Goal: Task Accomplishment & Management: Manage account settings

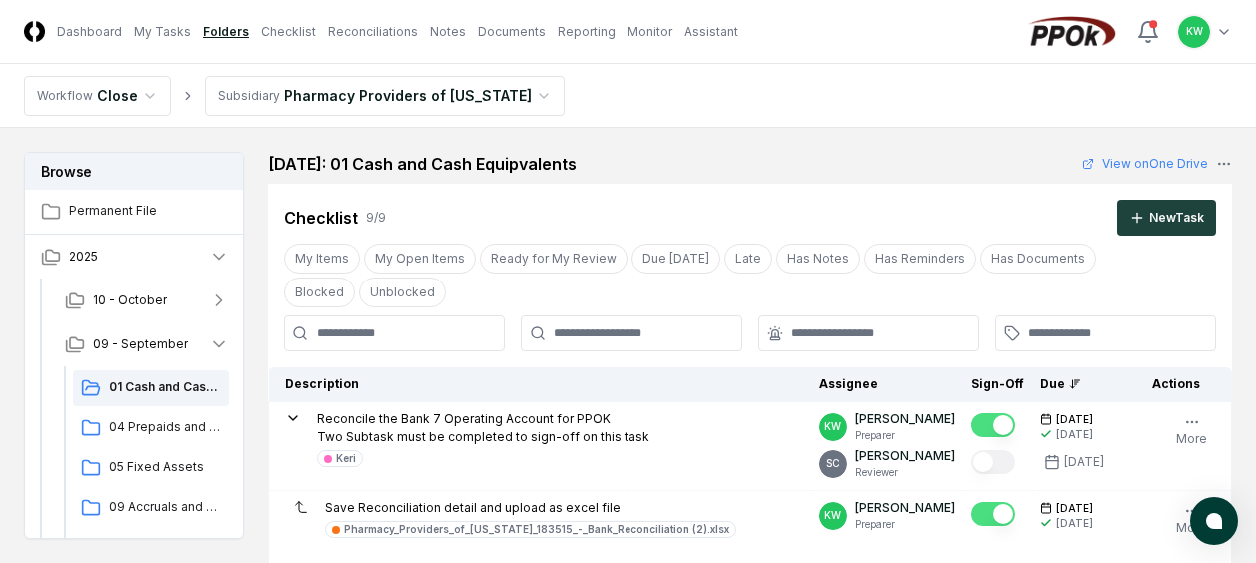
scroll to position [719, 0]
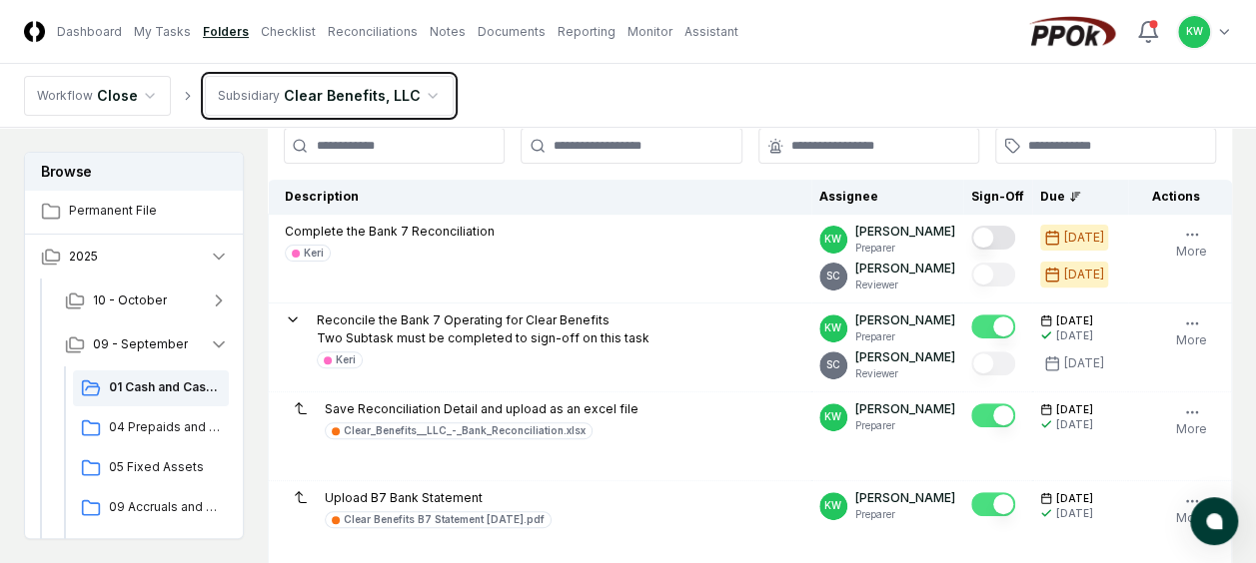
scroll to position [200, 0]
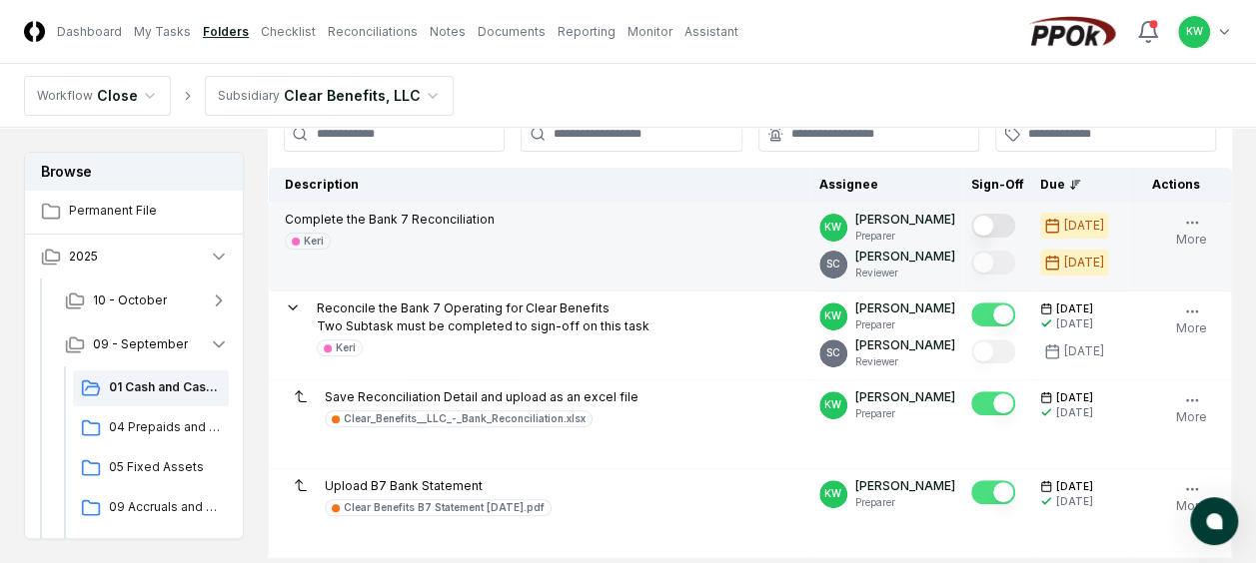
click at [1011, 222] on button "Mark complete" at bounding box center [993, 226] width 44 height 24
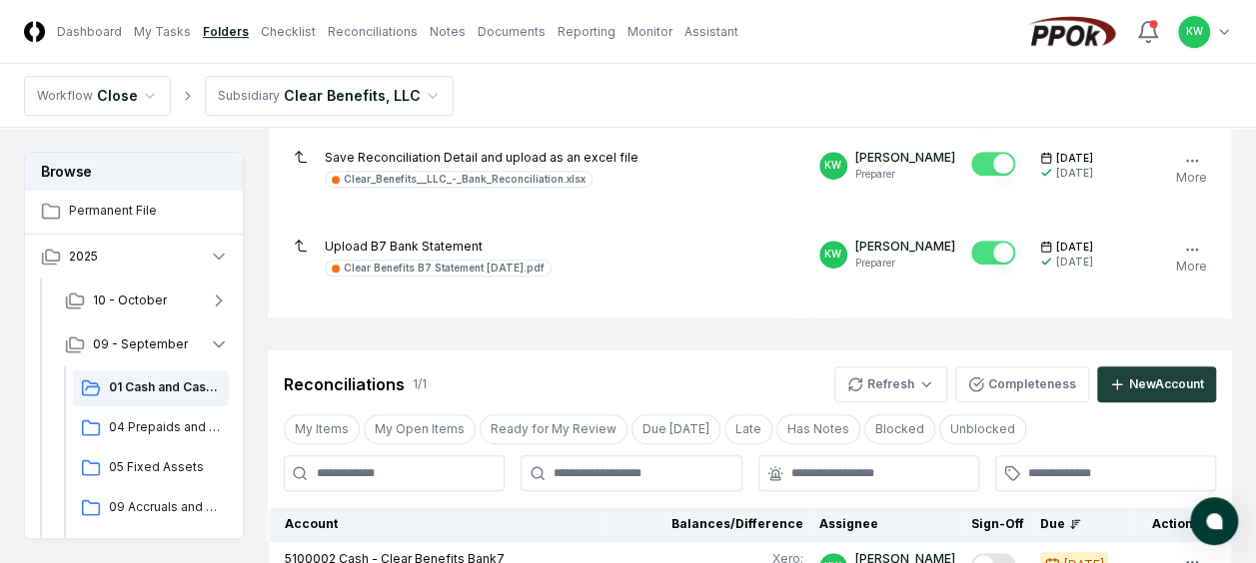
scroll to position [0, 0]
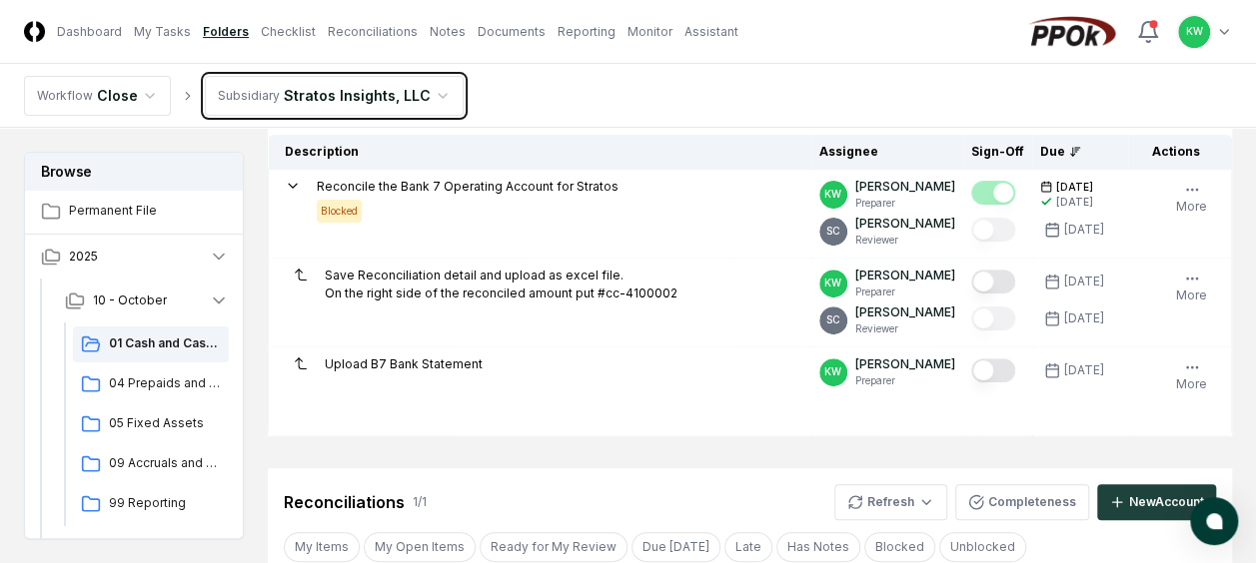
scroll to position [240, 0]
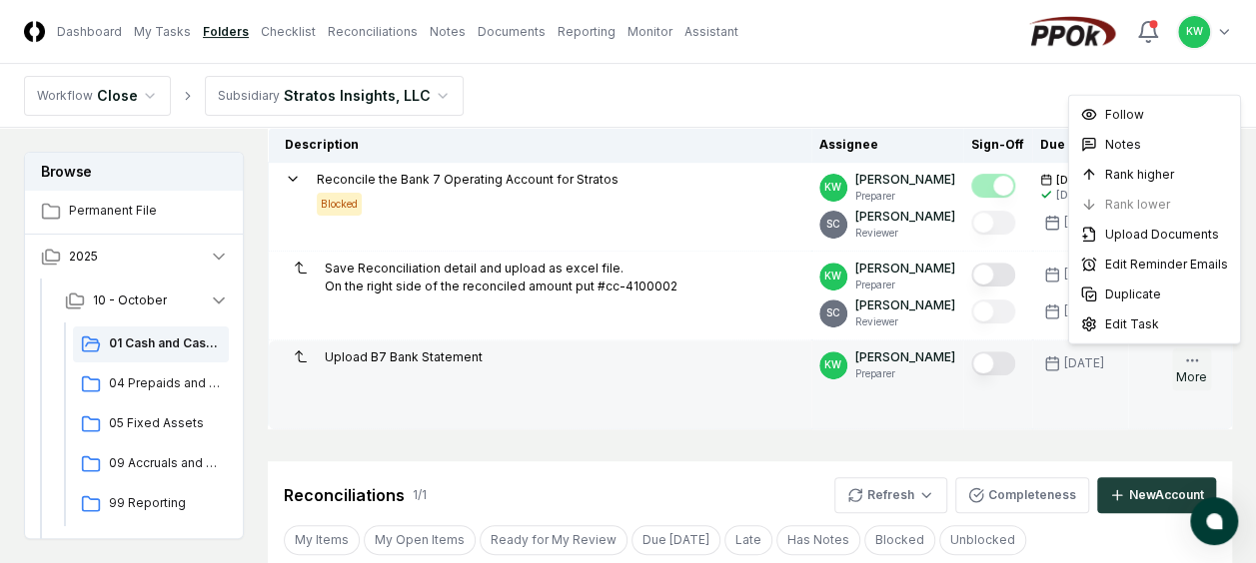
click at [1193, 356] on icon "button" at bounding box center [1192, 361] width 16 height 16
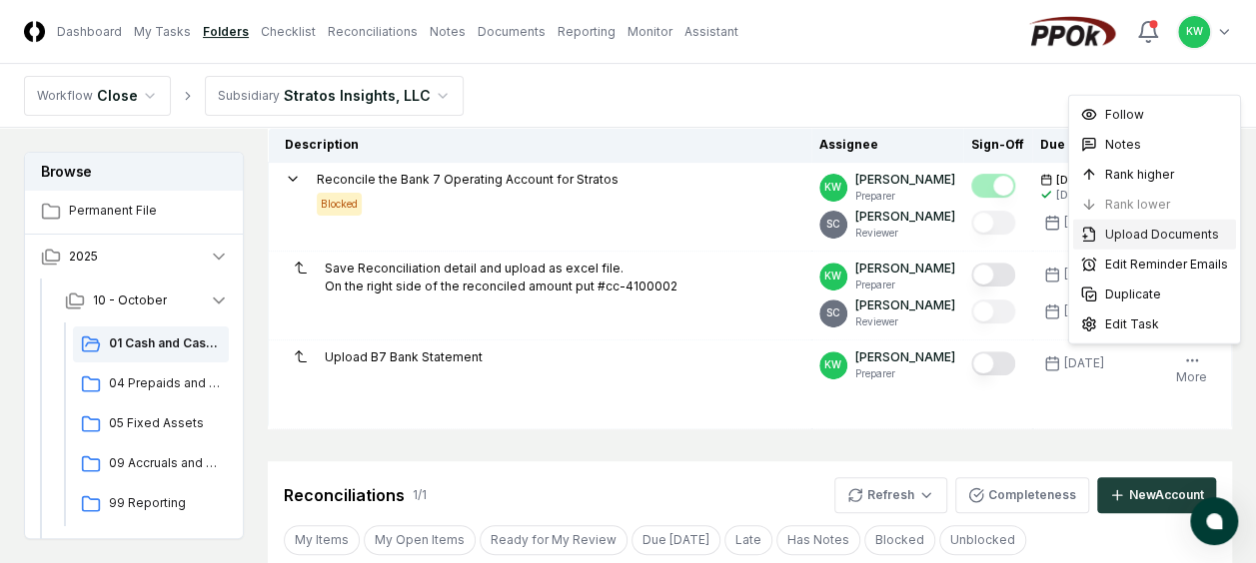
click at [1144, 236] on span "Upload Documents" at bounding box center [1162, 235] width 114 height 18
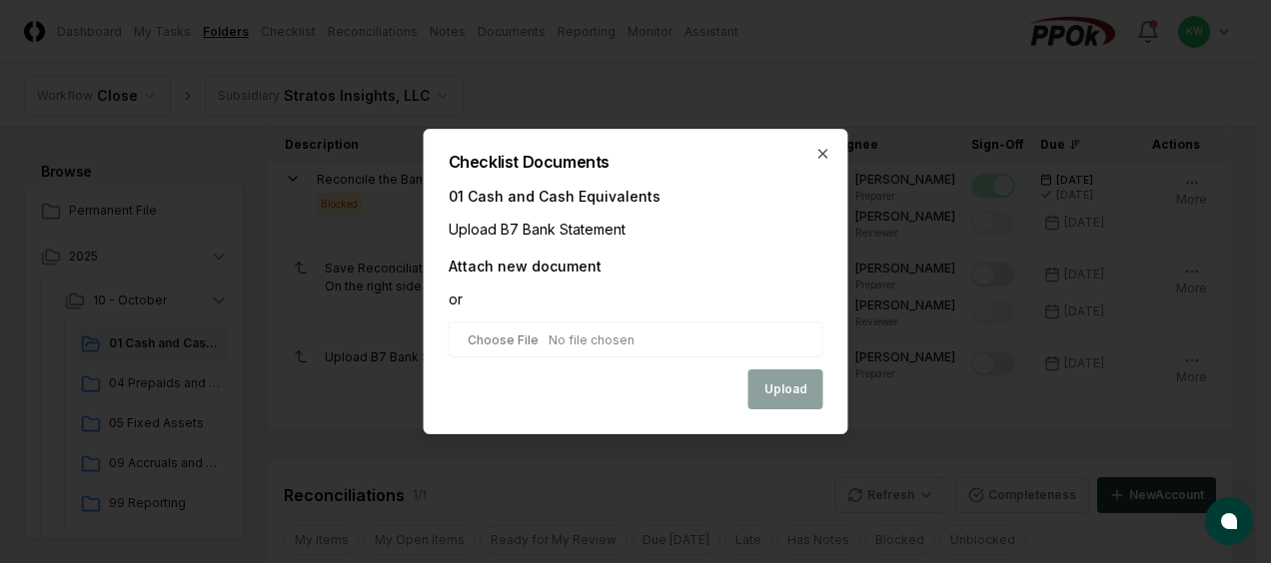
click at [643, 340] on input "file" at bounding box center [636, 340] width 375 height 36
type input "**********"
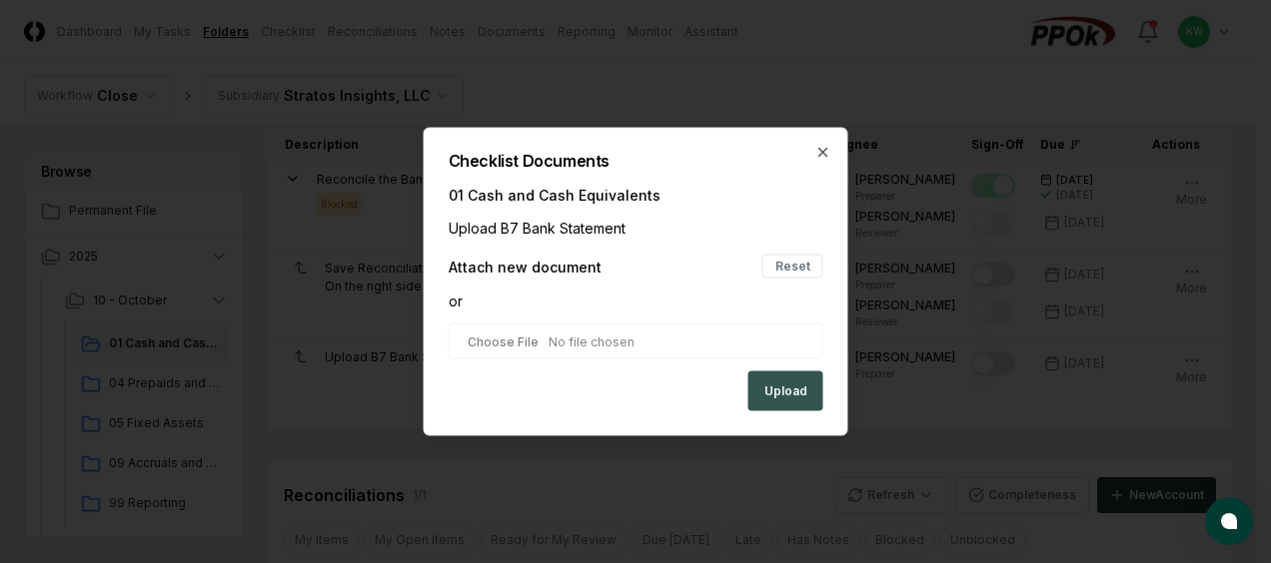
click at [782, 382] on button "Upload" at bounding box center [785, 392] width 75 height 40
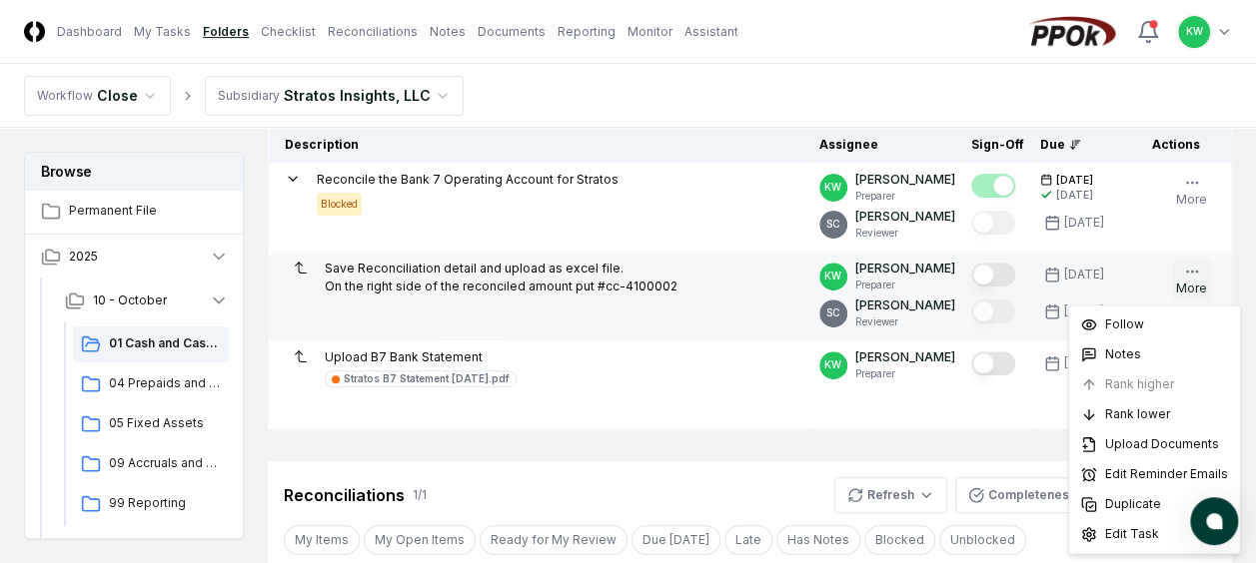
click at [1195, 260] on button "More" at bounding box center [1191, 281] width 39 height 42
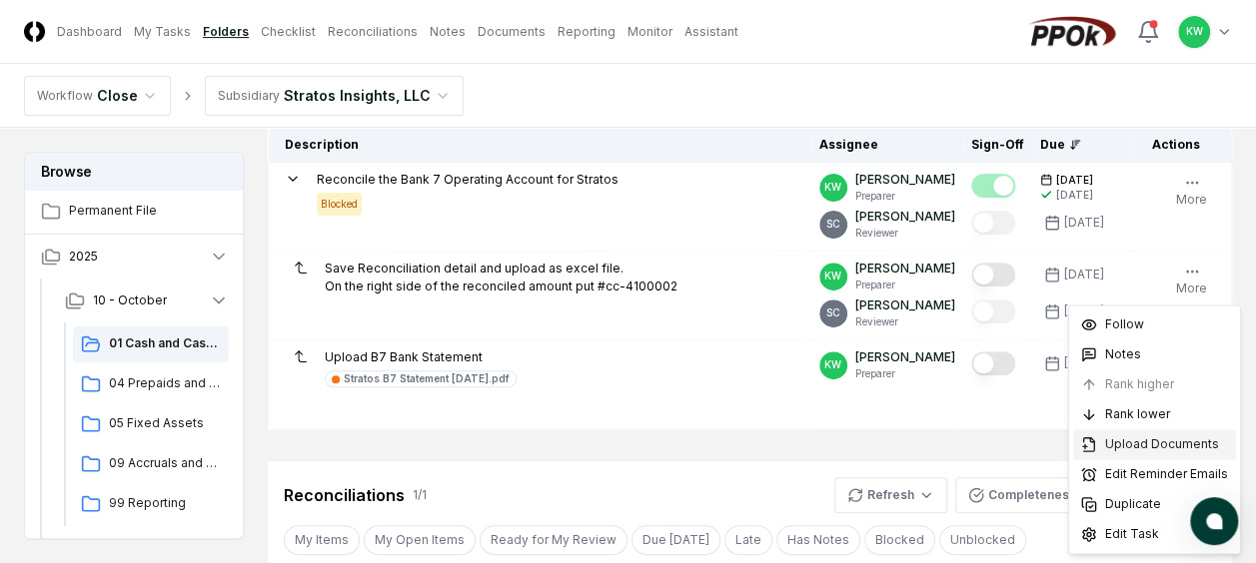
click at [1133, 440] on span "Upload Documents" at bounding box center [1162, 445] width 114 height 18
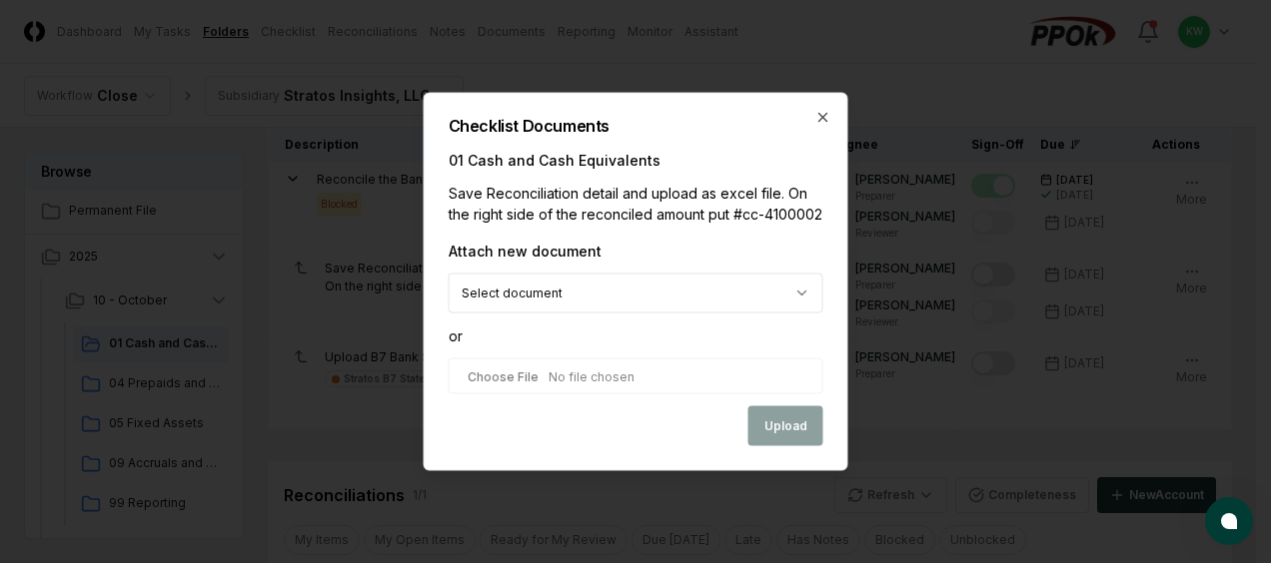
click at [599, 374] on input "file" at bounding box center [636, 377] width 375 height 36
type input "**********"
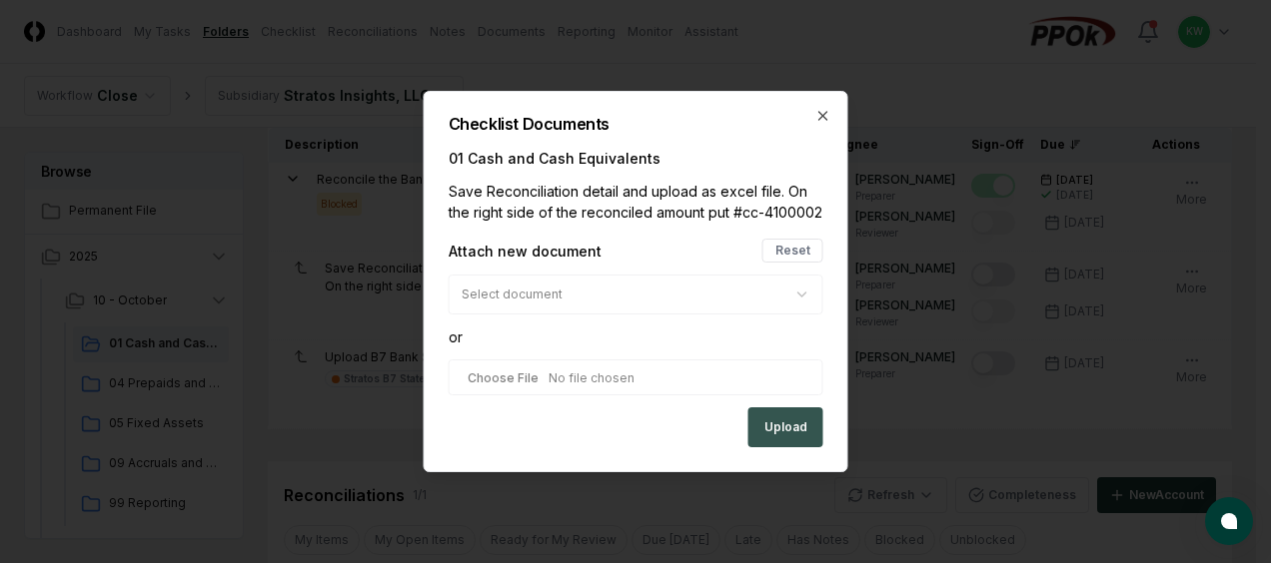
click at [791, 418] on button "Upload" at bounding box center [785, 428] width 75 height 40
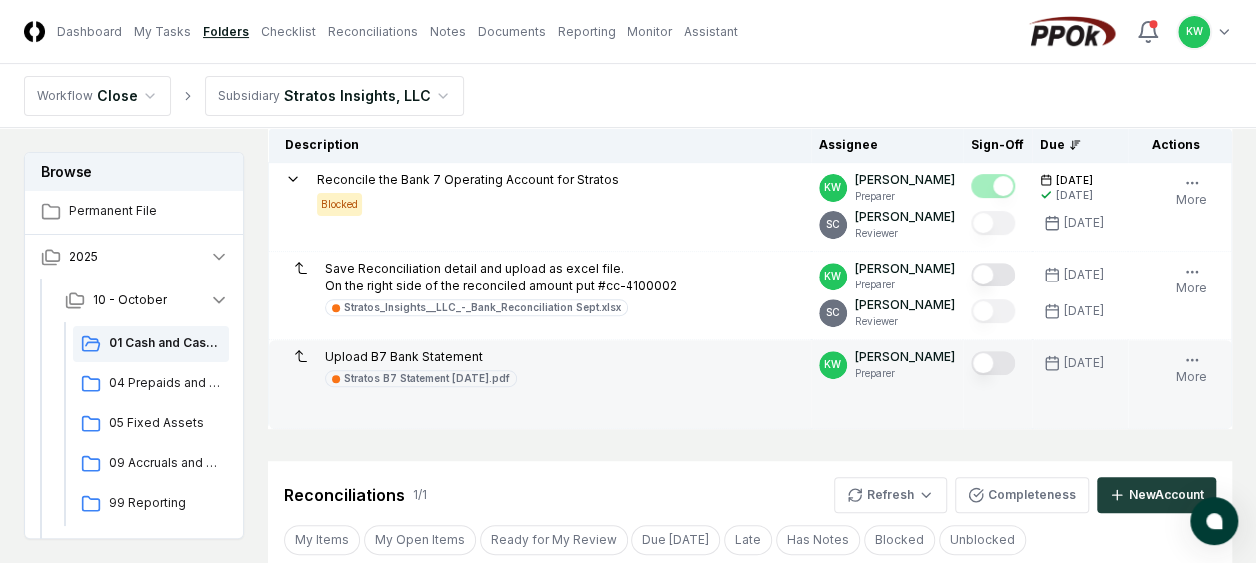
click at [1008, 364] on button "Mark complete" at bounding box center [993, 364] width 44 height 24
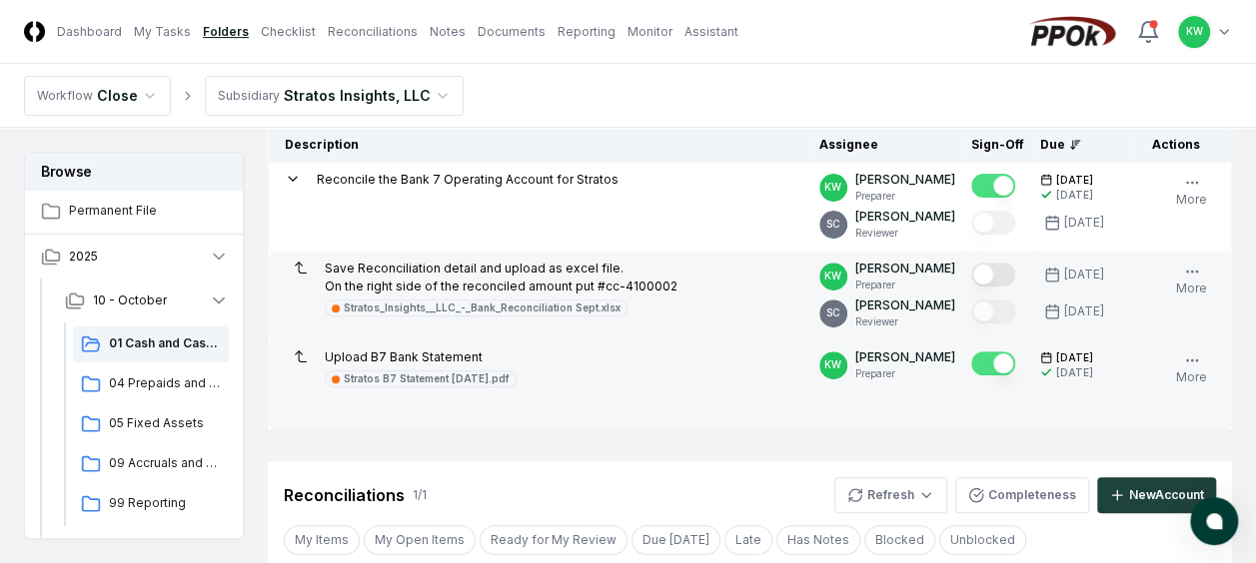
click at [1009, 274] on button "Mark complete" at bounding box center [993, 275] width 44 height 24
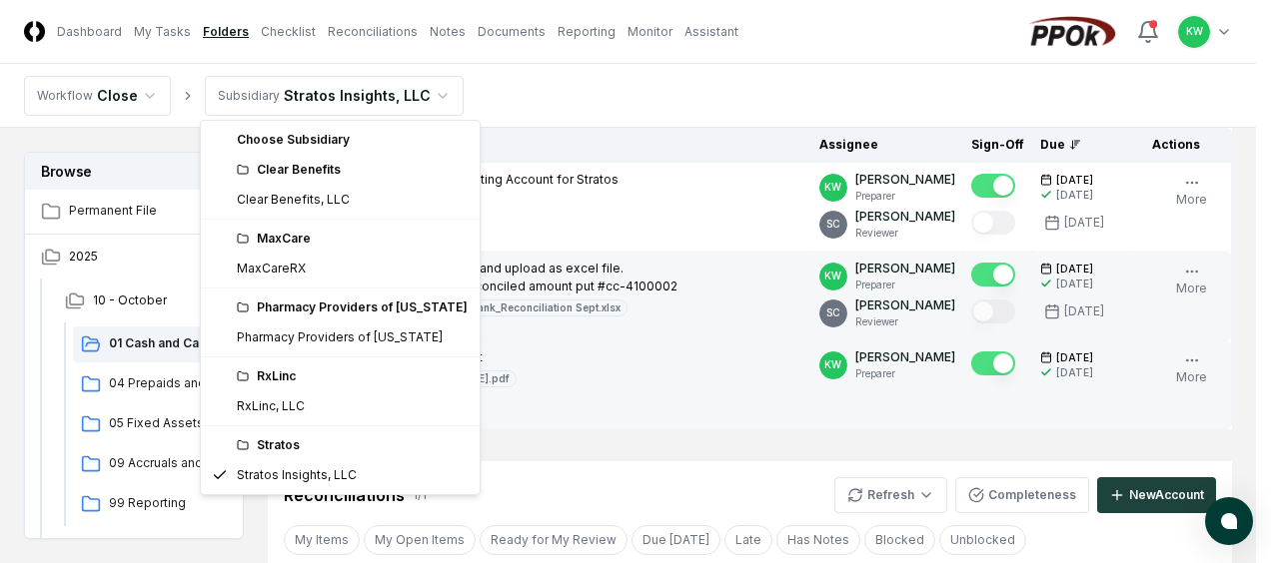
click at [429, 94] on html "CloseCore Dashboard My Tasks Folders Checklist Reconciliations Notes Documents …" at bounding box center [635, 491] width 1271 height 1463
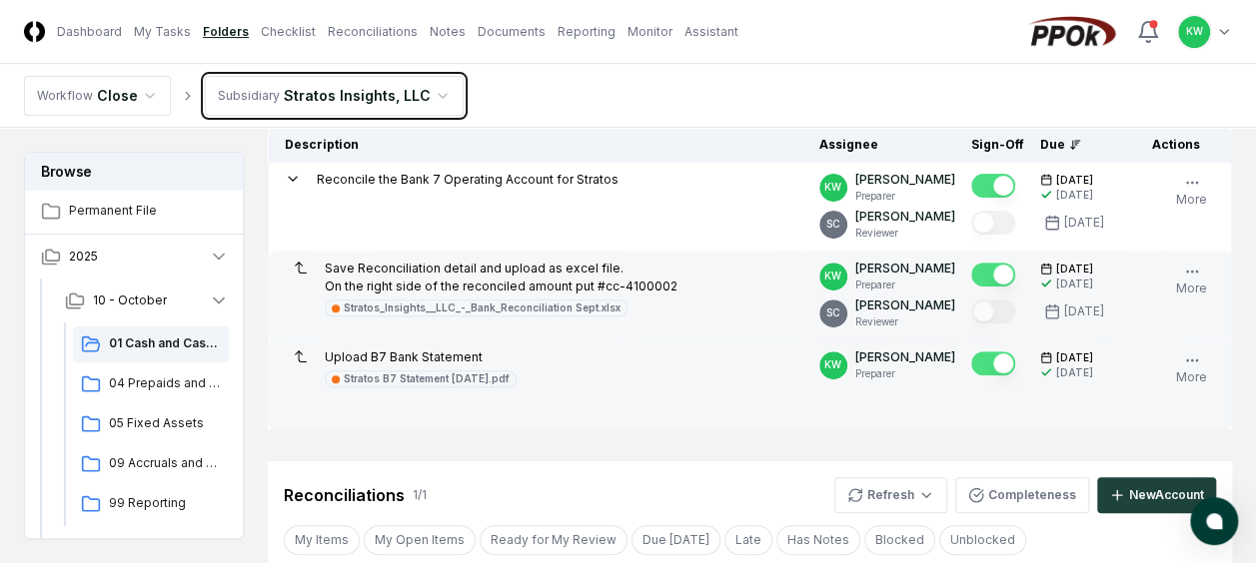
click at [429, 94] on html "CloseCore Dashboard My Tasks Folders Checklist Reconciliations Notes Documents …" at bounding box center [628, 491] width 1256 height 1463
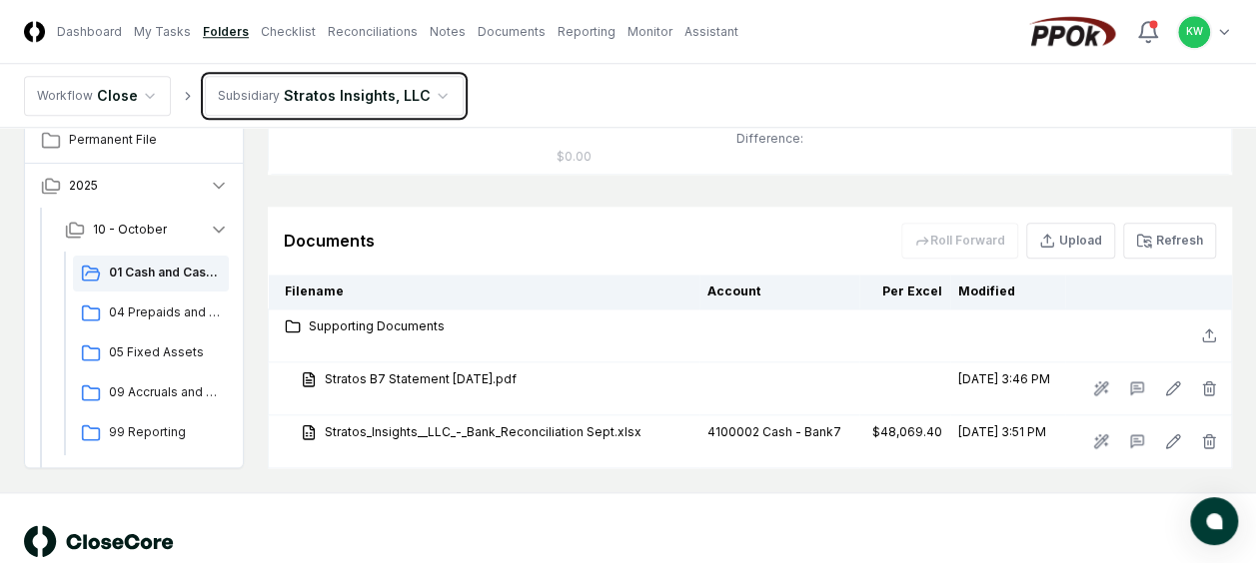
scroll to position [896, 0]
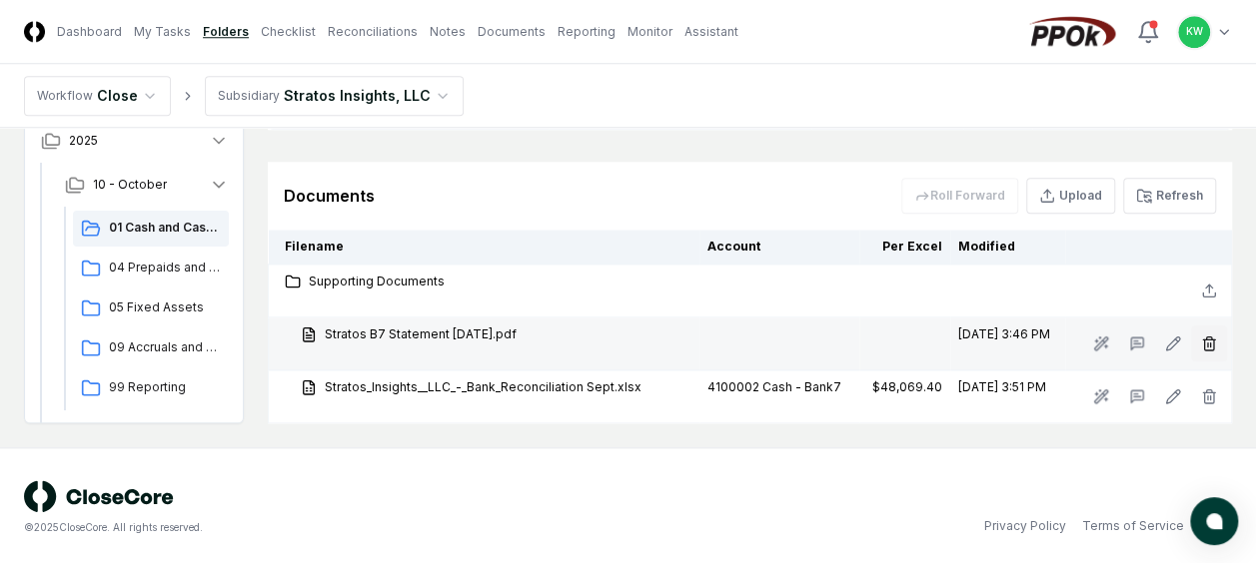
click at [1213, 336] on icon "button" at bounding box center [1209, 344] width 16 height 16
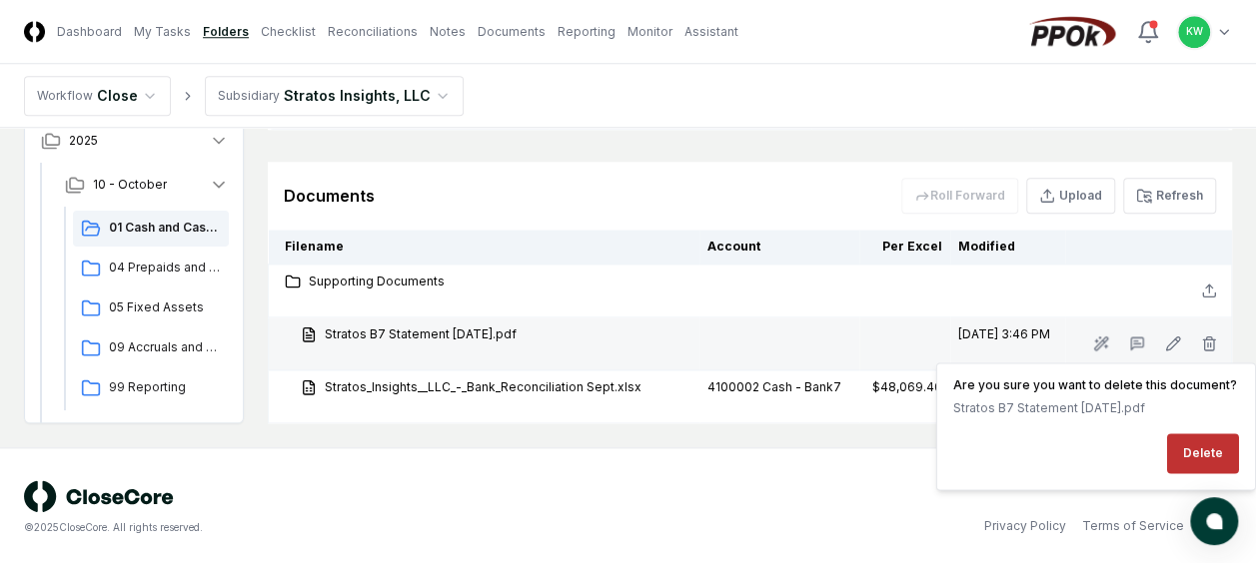
click at [1203, 446] on button "Delete" at bounding box center [1203, 454] width 72 height 40
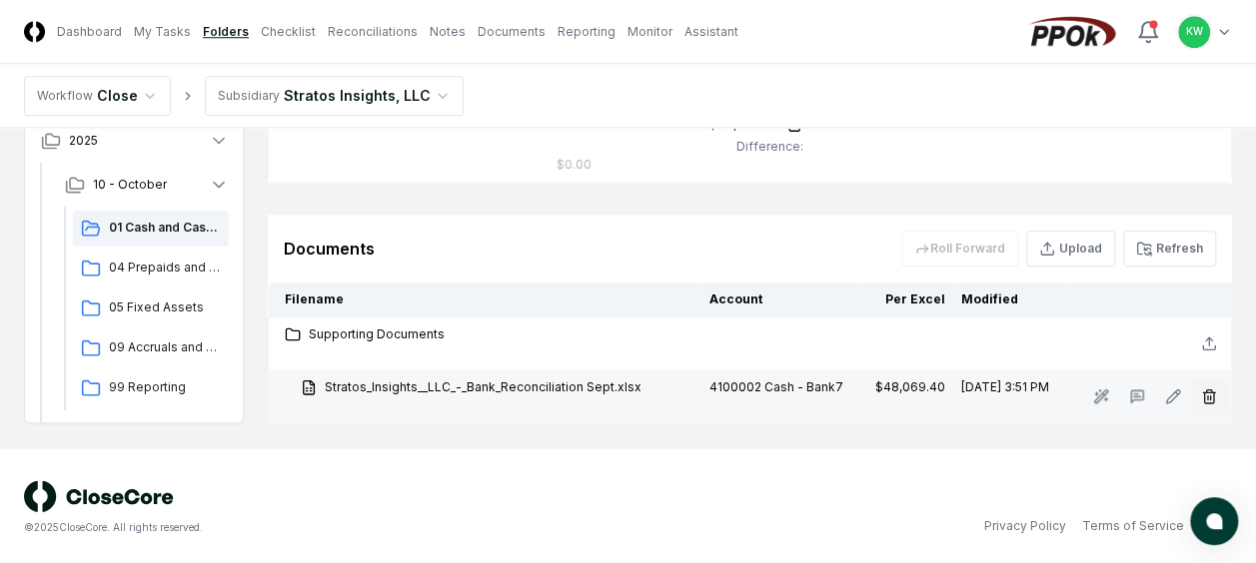
click at [1208, 396] on line "button" at bounding box center [1208, 398] width 0 height 4
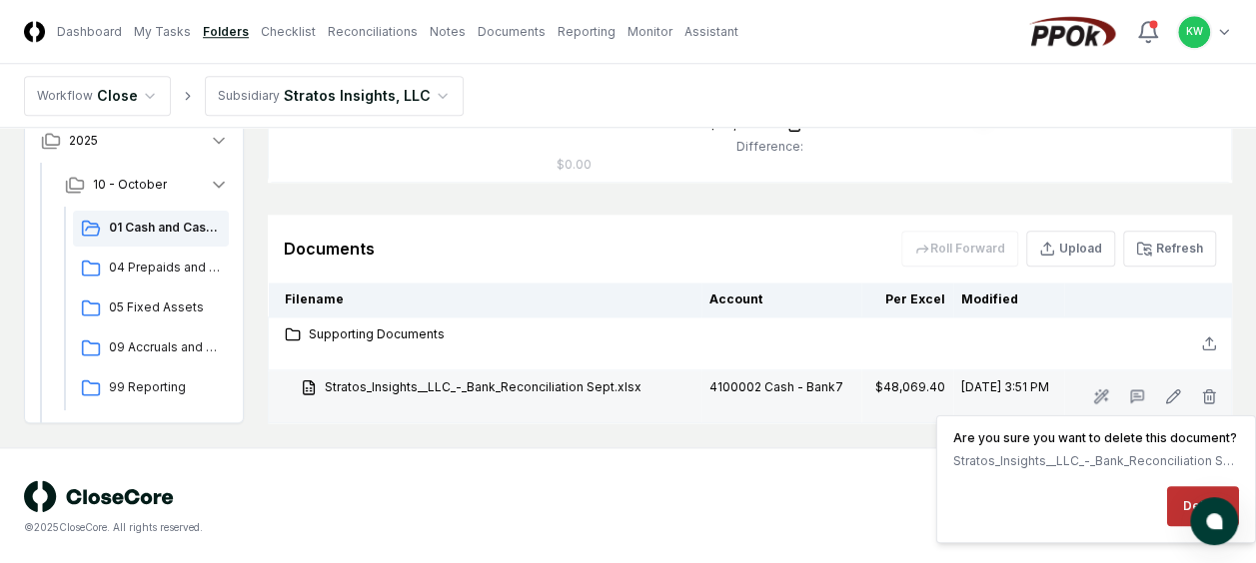
click at [1175, 496] on button "Delete" at bounding box center [1203, 506] width 72 height 40
click at [1182, 495] on button "Delete" at bounding box center [1203, 506] width 72 height 40
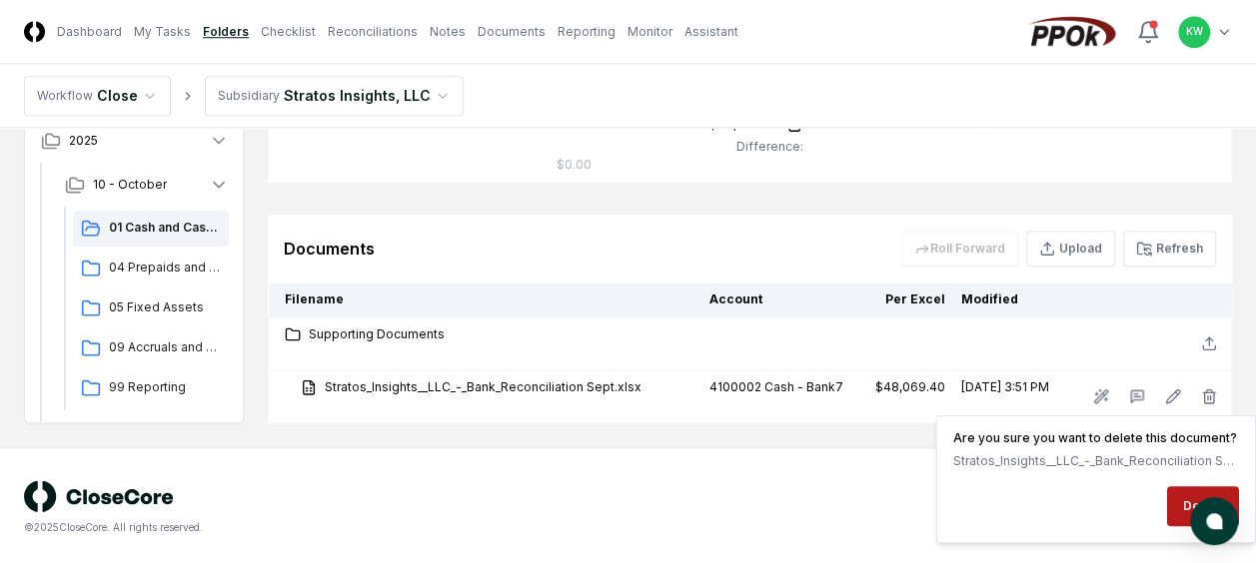
click at [870, 464] on div "© 2025 CloseCore. All rights reserved. Privacy Policy Terms of Service" at bounding box center [628, 508] width 1256 height 120
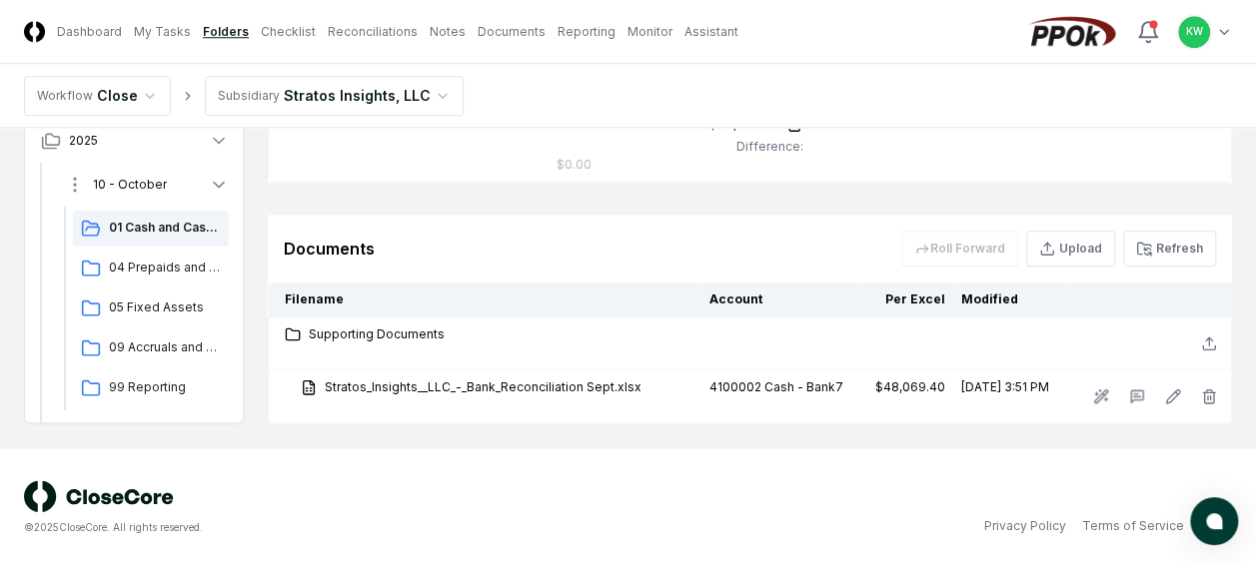
click at [220, 180] on icon "button" at bounding box center [219, 185] width 20 height 20
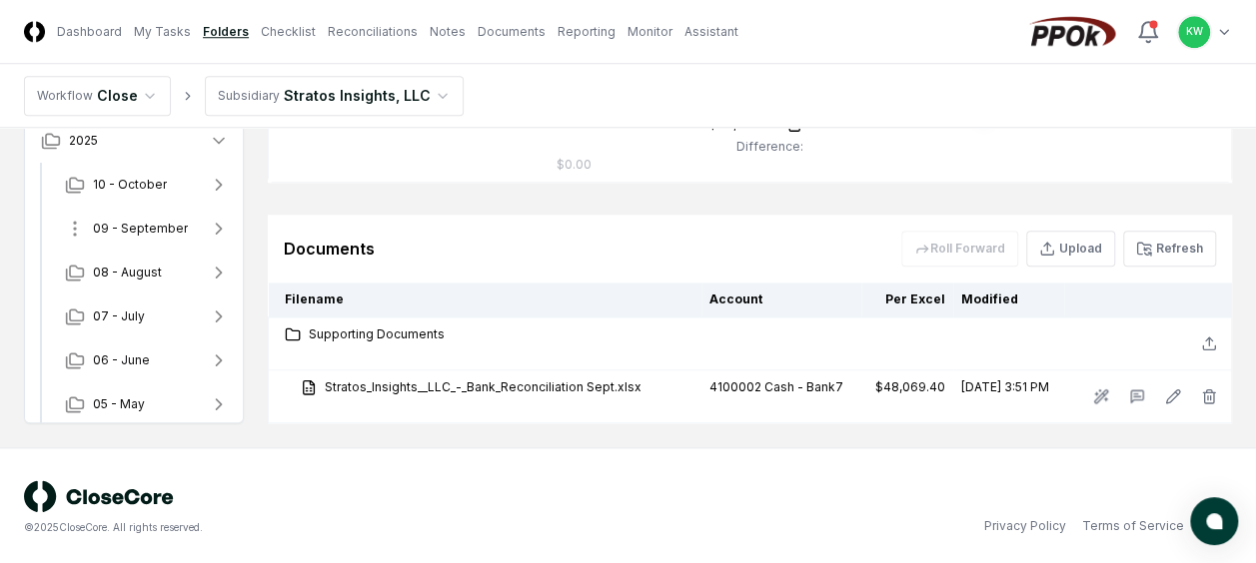
click at [162, 224] on span "09 - September" at bounding box center [140, 229] width 95 height 18
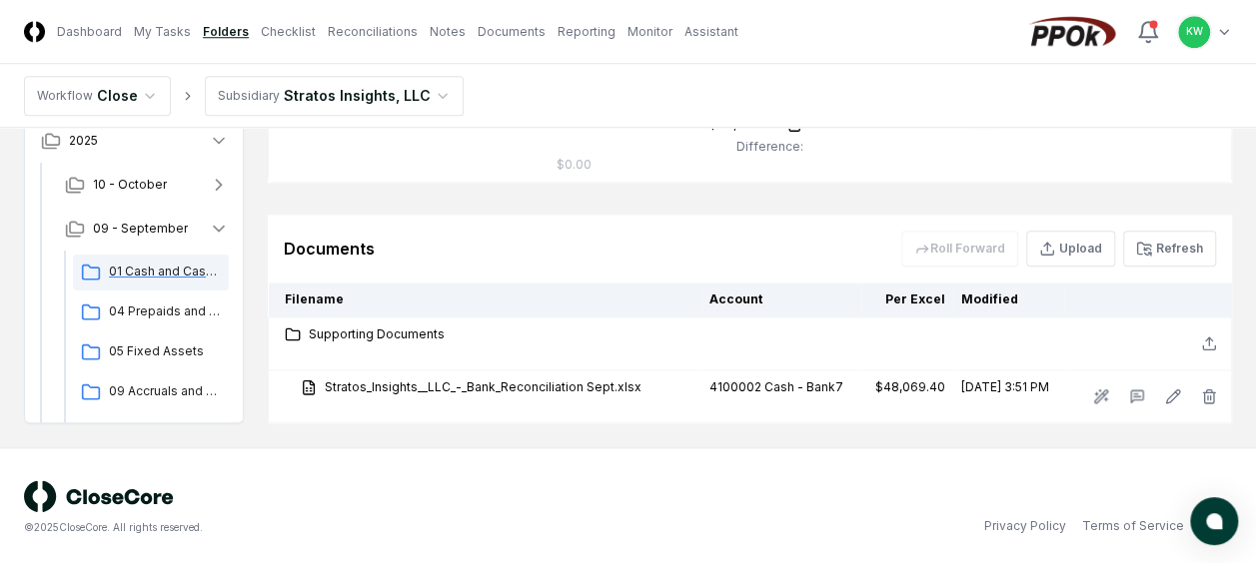
click at [154, 263] on span "01 Cash and Cash Equivalents" at bounding box center [165, 272] width 112 height 18
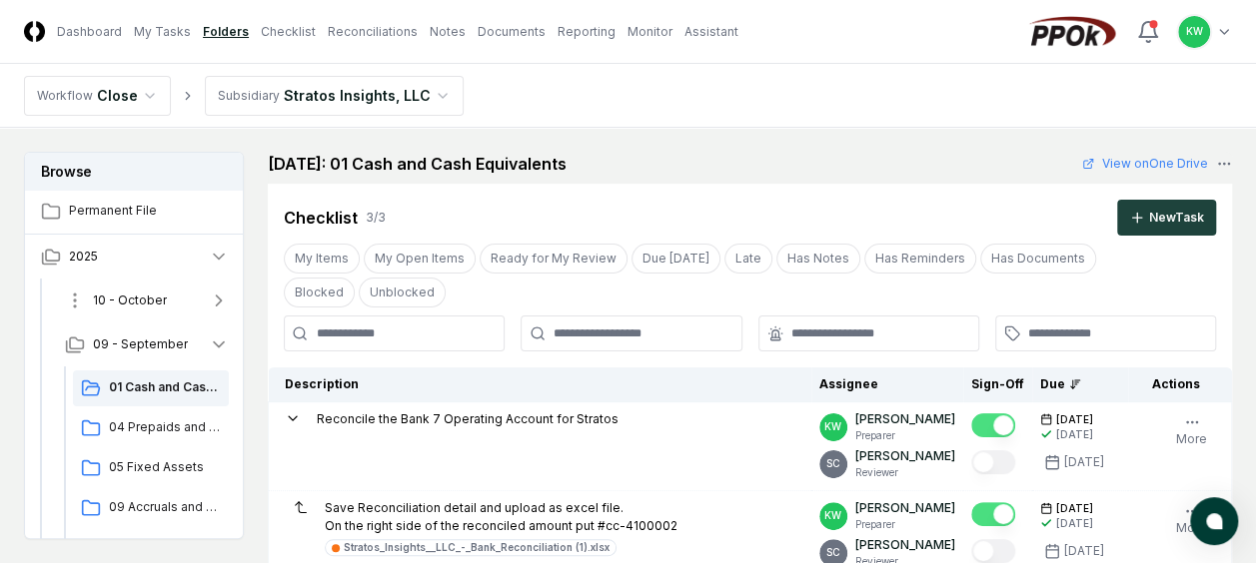
click at [159, 296] on span "10 - October" at bounding box center [130, 301] width 74 height 18
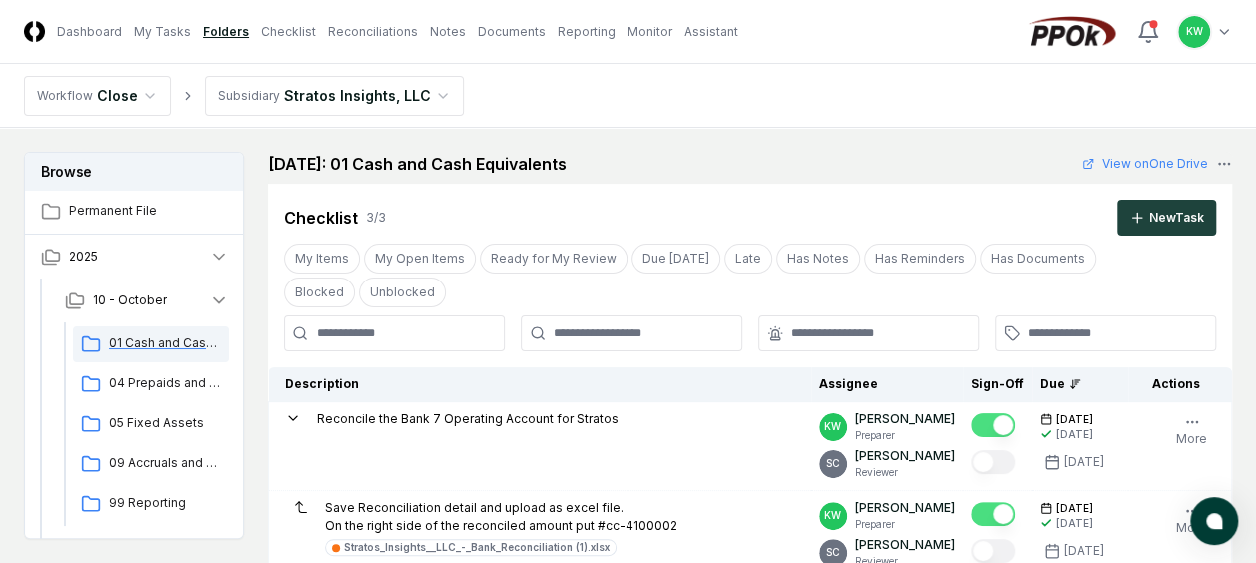
click at [150, 340] on span "01 Cash and Cash Equivalents" at bounding box center [165, 344] width 112 height 18
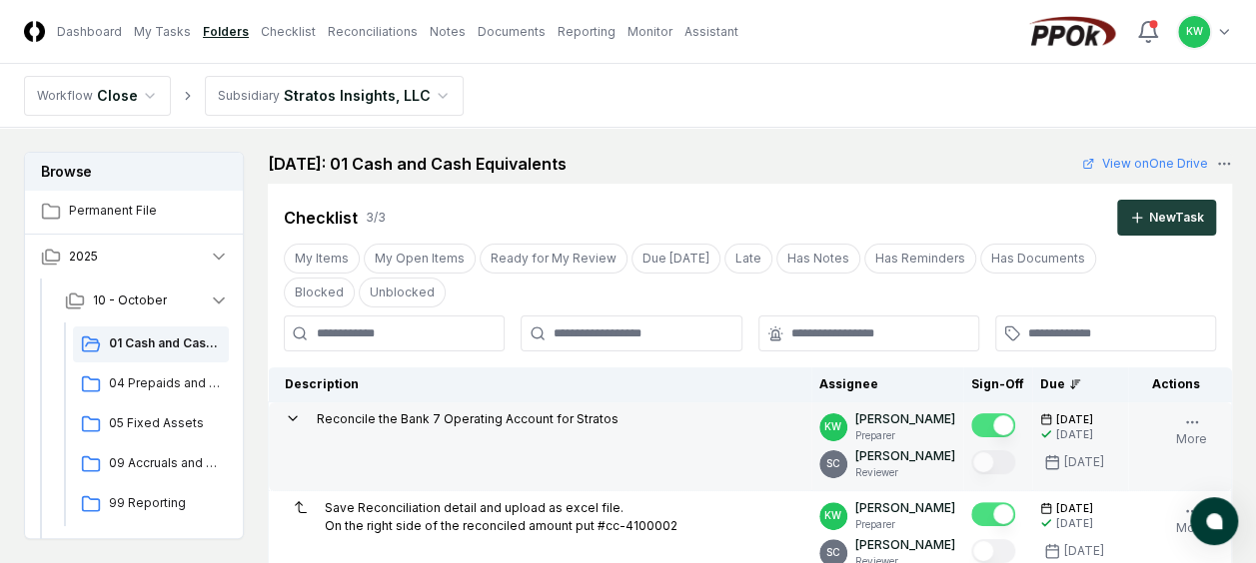
click at [985, 422] on button "Mark complete" at bounding box center [993, 426] width 44 height 24
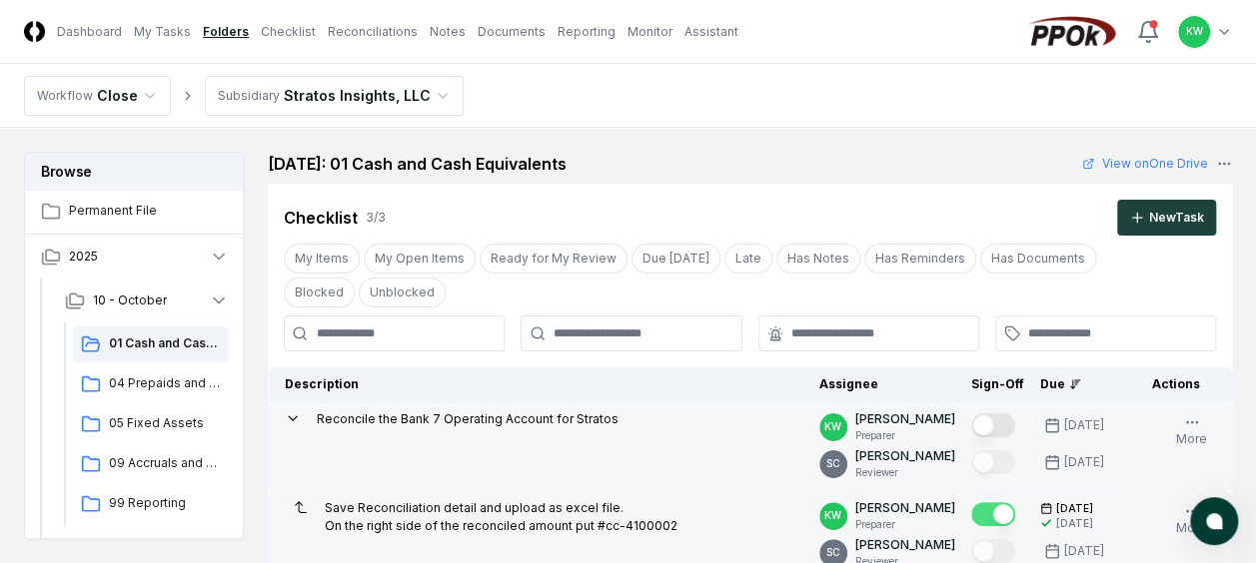
click at [989, 504] on button "Mark complete" at bounding box center [993, 514] width 44 height 24
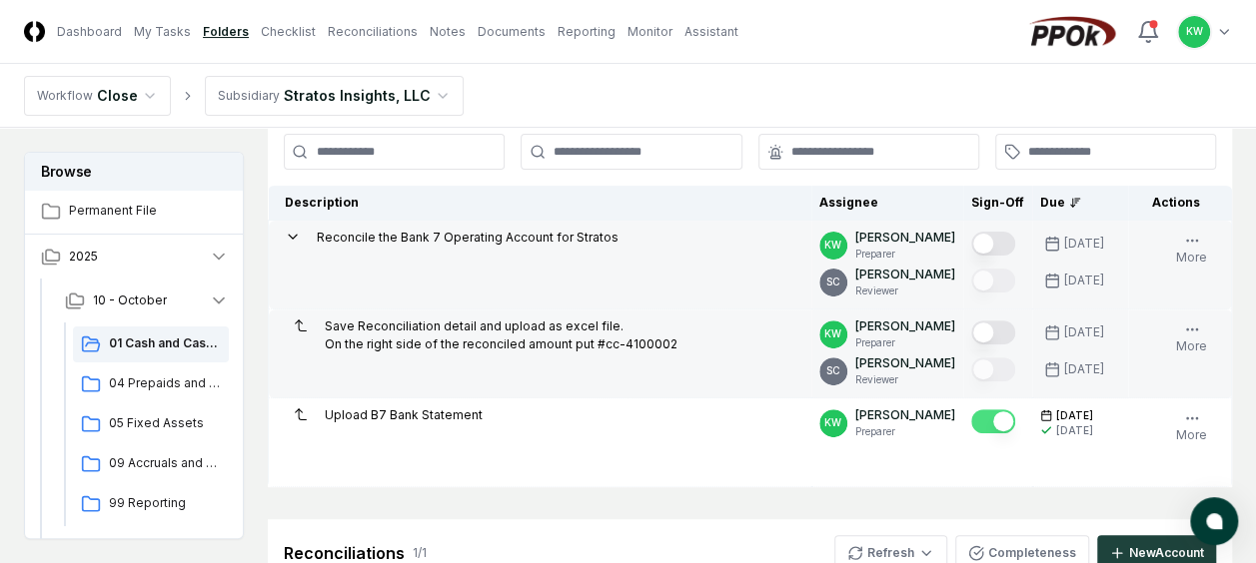
scroll to position [200, 0]
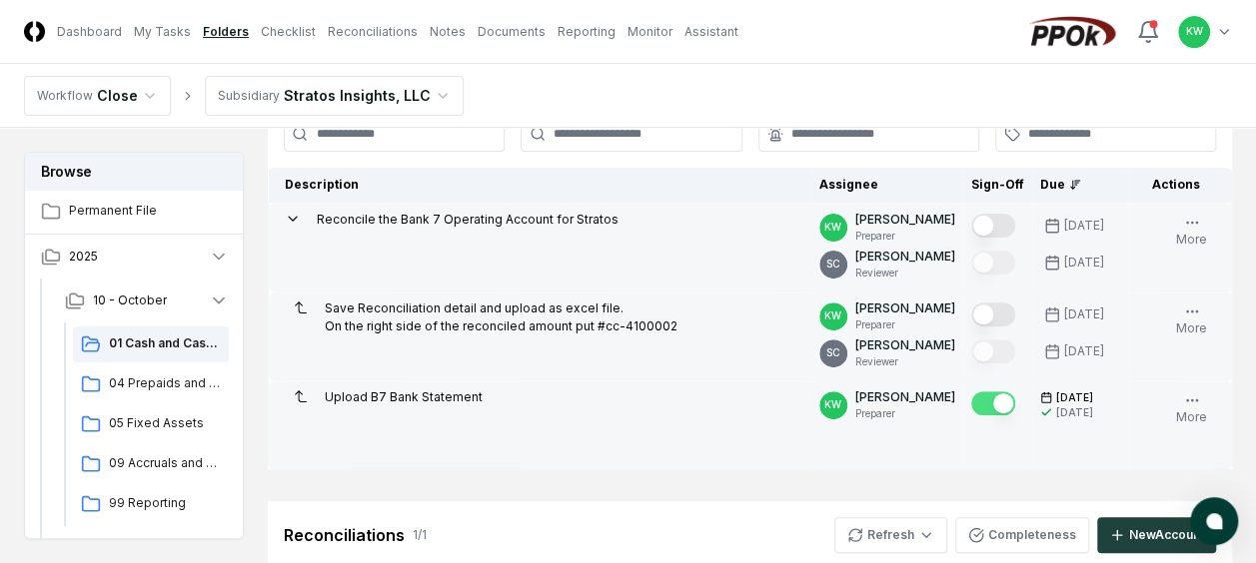
click at [983, 398] on button "Mark complete" at bounding box center [993, 404] width 44 height 24
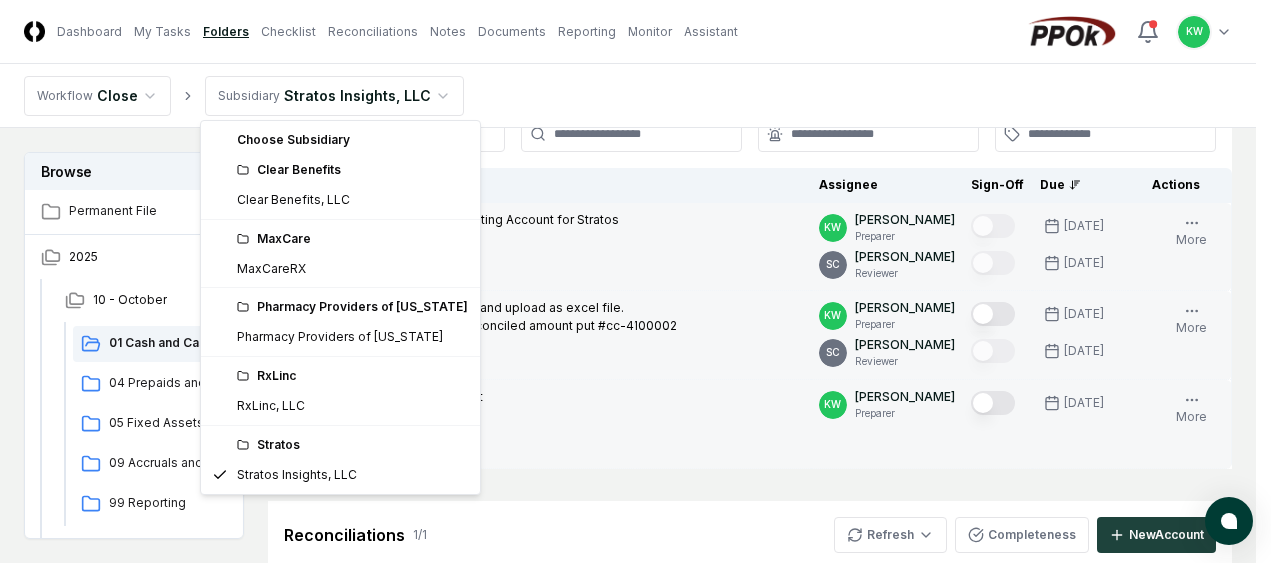
click at [426, 92] on html "CloseCore Dashboard My Tasks Folders Checklist Reconciliations Notes Documents …" at bounding box center [635, 479] width 1271 height 1358
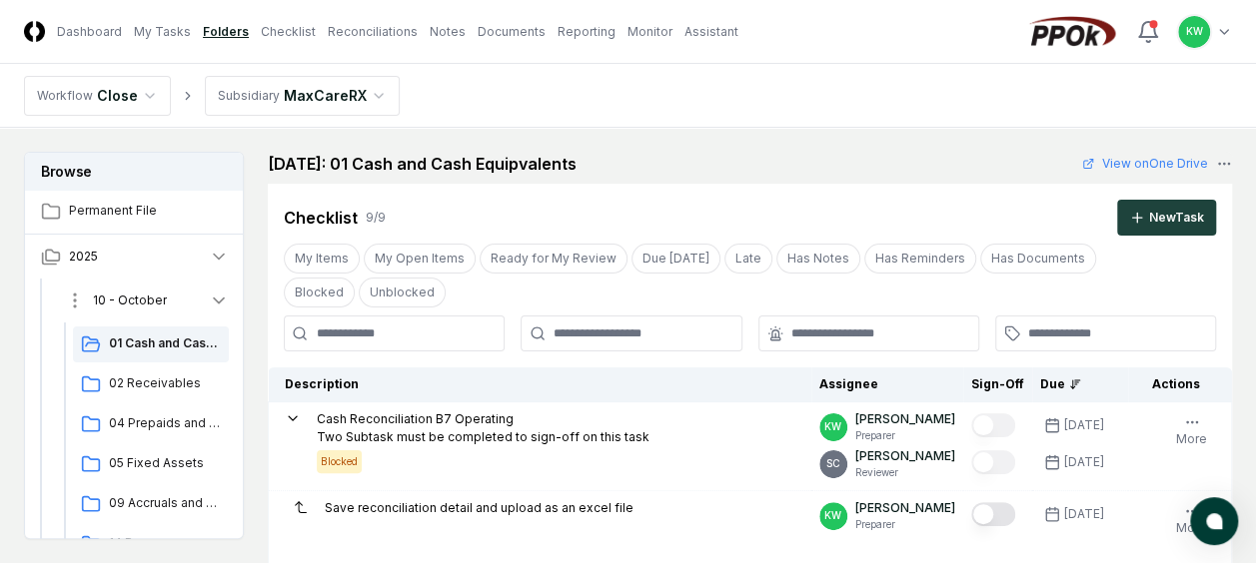
click at [220, 295] on icon "button" at bounding box center [219, 301] width 20 height 20
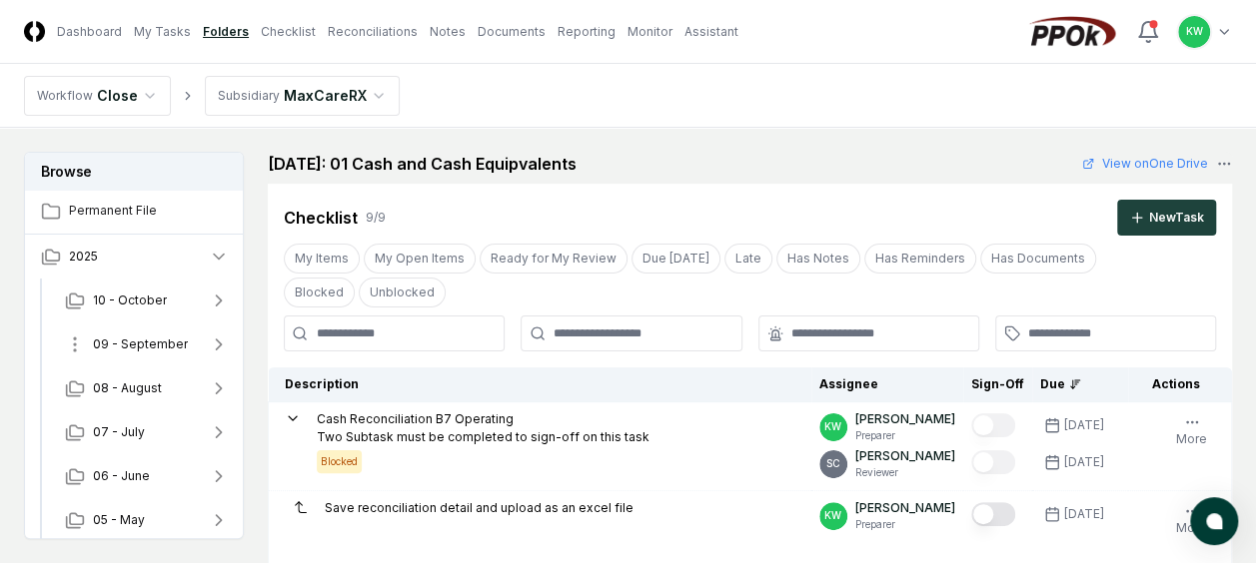
click at [147, 340] on span "09 - September" at bounding box center [140, 345] width 95 height 18
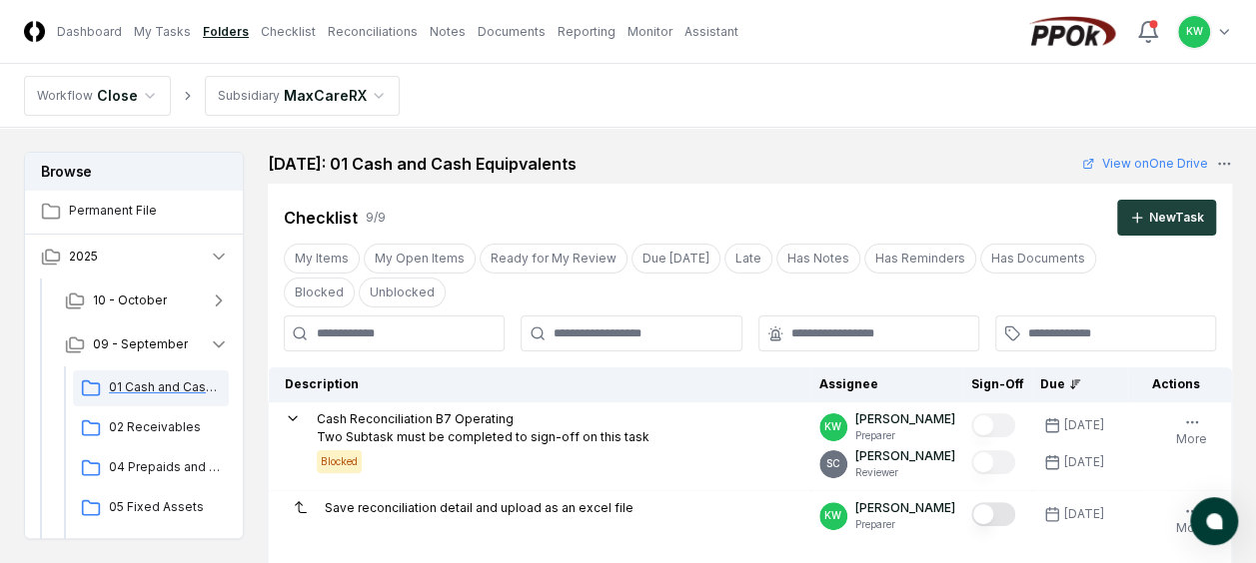
click at [146, 384] on span "01 Cash and Cash Equipvalents" at bounding box center [165, 388] width 112 height 18
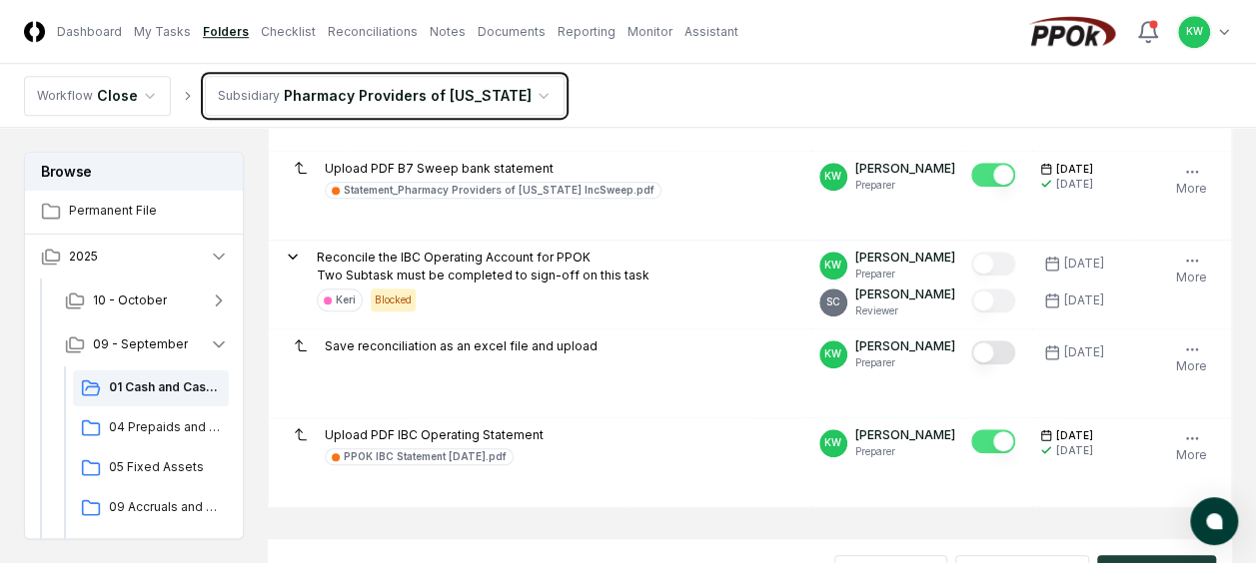
scroll to position [732, 0]
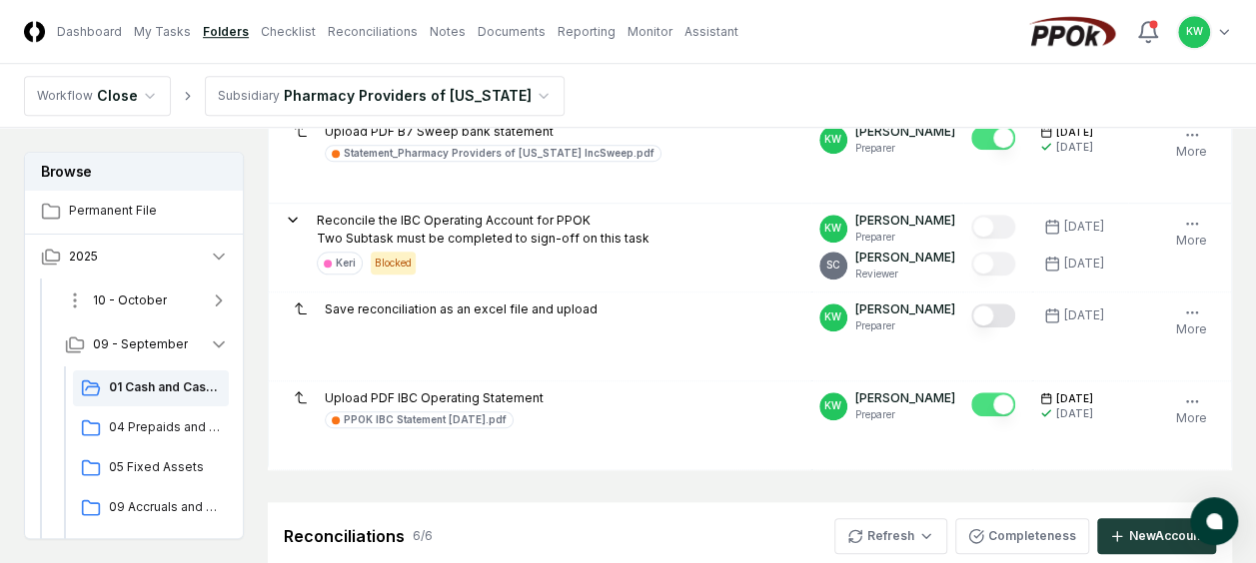
click at [135, 300] on span "10 - October" at bounding box center [130, 301] width 74 height 18
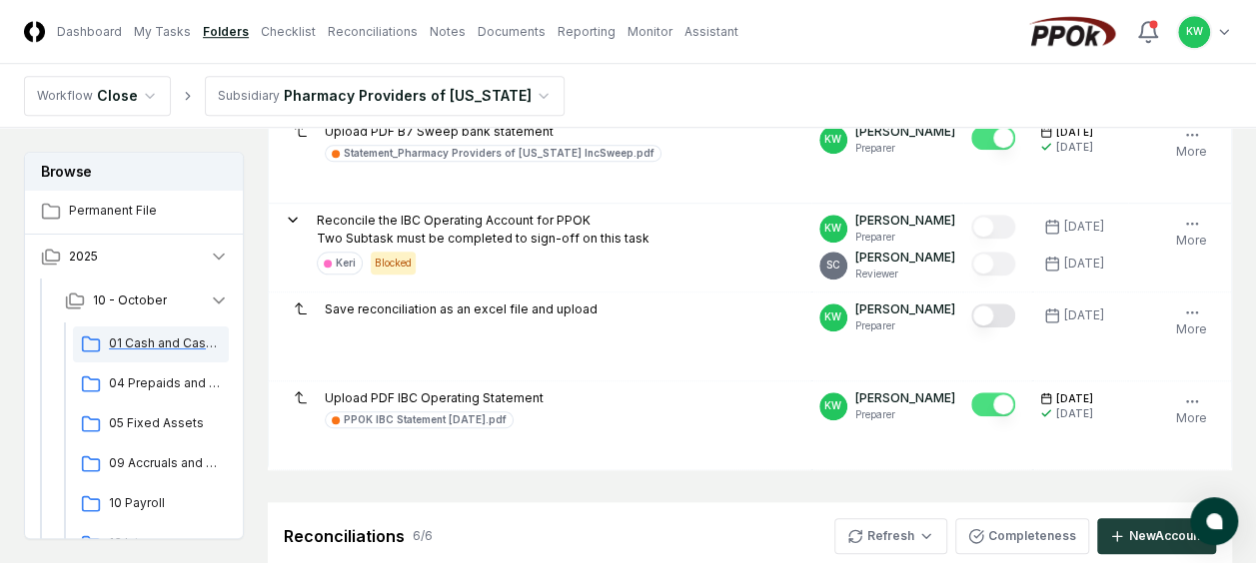
click at [142, 341] on span "01 Cash and Cash Equipvalents" at bounding box center [165, 344] width 112 height 18
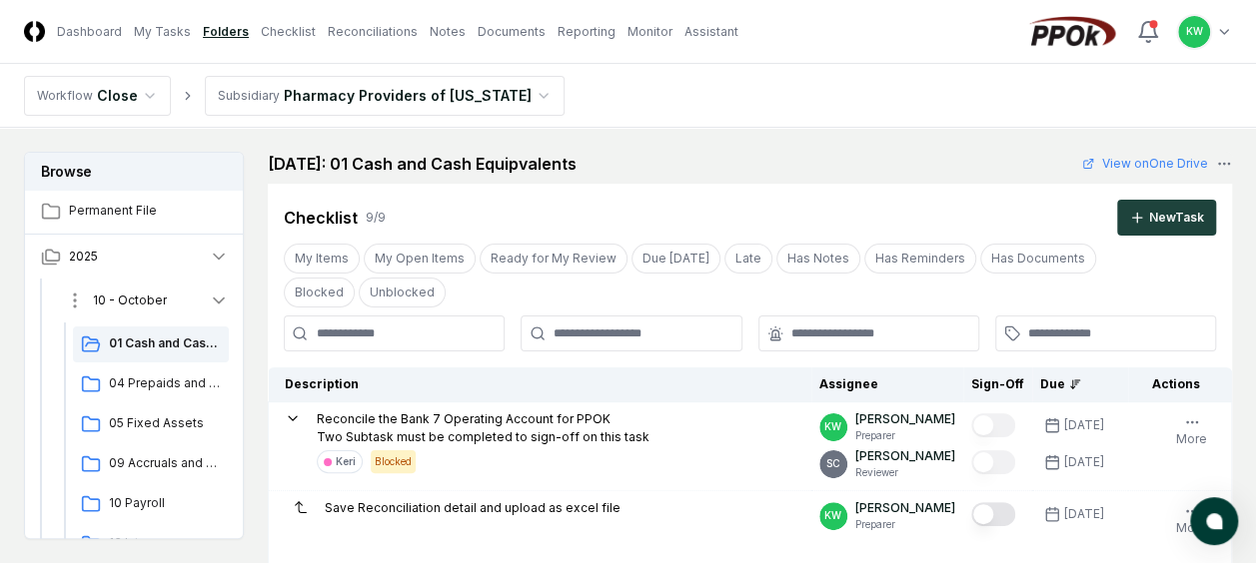
click at [218, 296] on icon "button" at bounding box center [219, 301] width 20 height 20
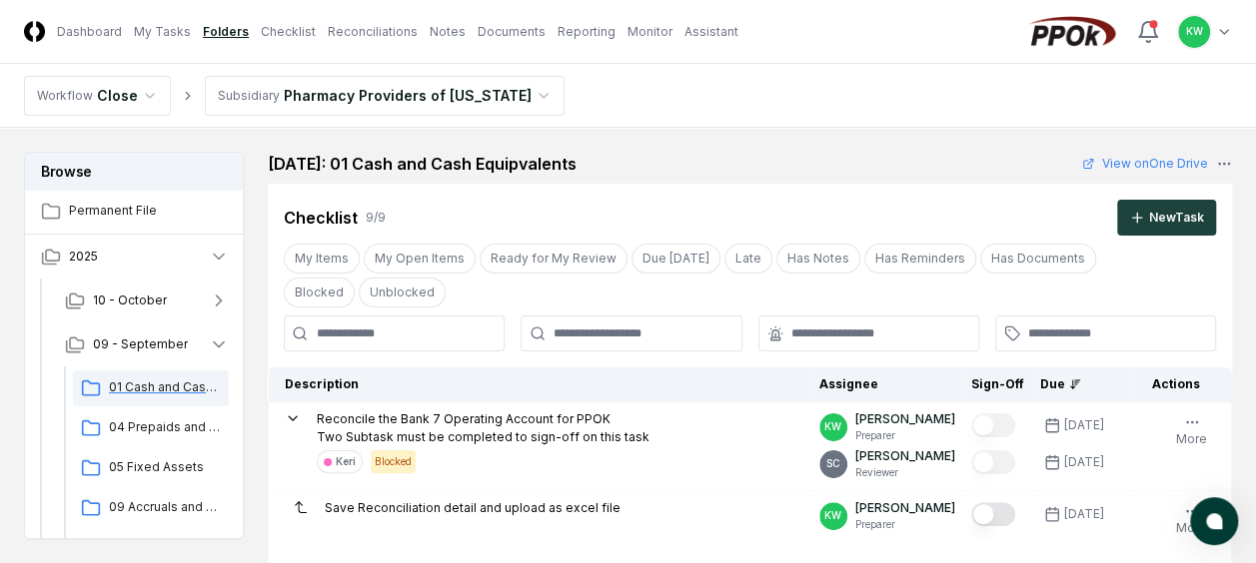
click at [153, 385] on span "01 Cash and Cash Equipvalents" at bounding box center [165, 388] width 112 height 18
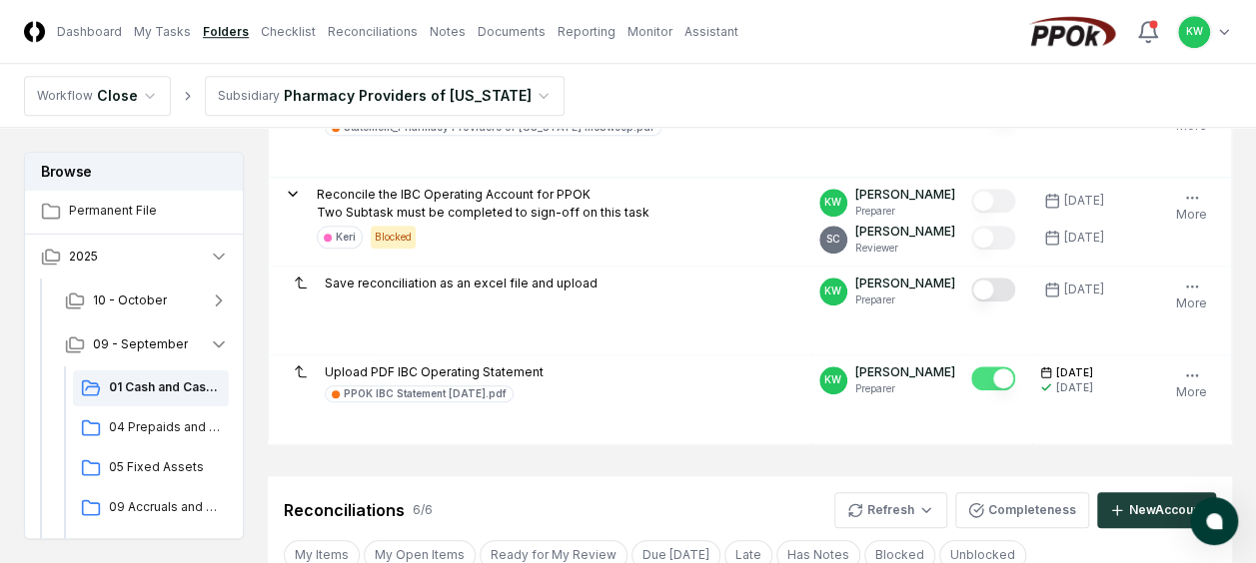
scroll to position [798, 0]
